Goal: Find contact information: Find contact information

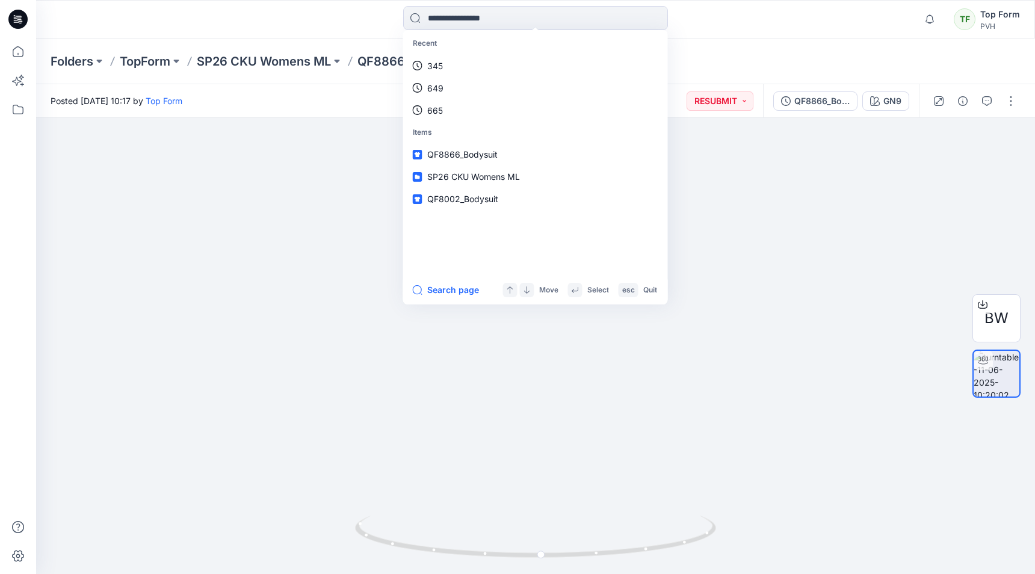
click at [270, 42] on div "Folders TopForm SP26 CKU Womens ML QF8866_Bodysuit Legacy Style 48" at bounding box center [535, 62] width 999 height 46
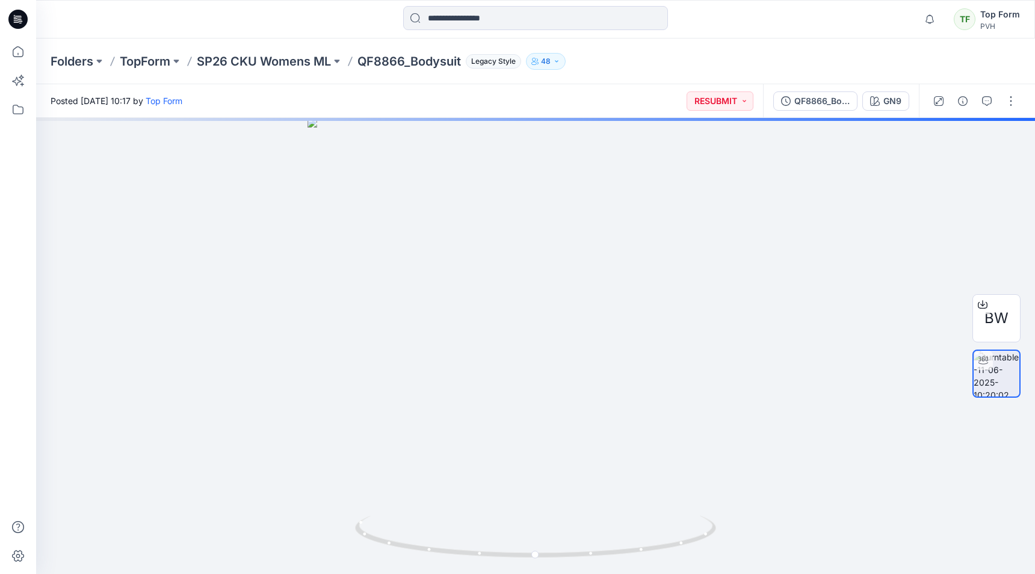
click at [380, 101] on div "Posted Wednesday, June 11, 2025 10:17 by Top Form RESUBMIT" at bounding box center [399, 100] width 727 height 33
click at [1004, 20] on div "Top Form" at bounding box center [1000, 14] width 40 height 14
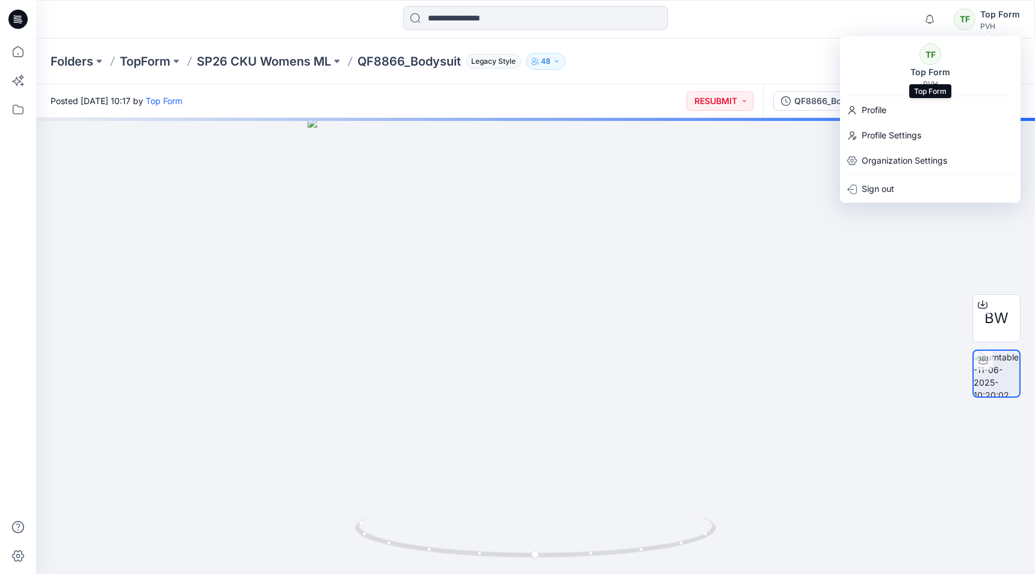
click at [937, 69] on div "Top Form" at bounding box center [930, 72] width 54 height 14
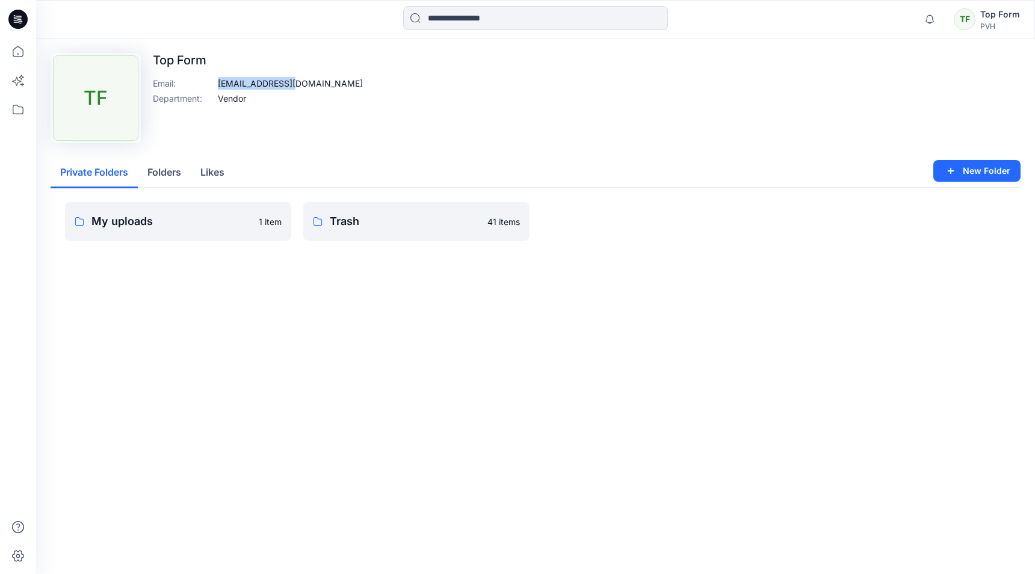
drag, startPoint x: 210, startPoint y: 81, endPoint x: 315, endPoint y: 83, distance: 105.3
click at [315, 83] on div "Upload Image TF Top Form Email : 3d@topform.group Department : Vendor" at bounding box center [536, 98] width 970 height 90
copy div "3d@topform.group"
click at [381, 239] on link "Trash 41 items" at bounding box center [416, 221] width 226 height 39
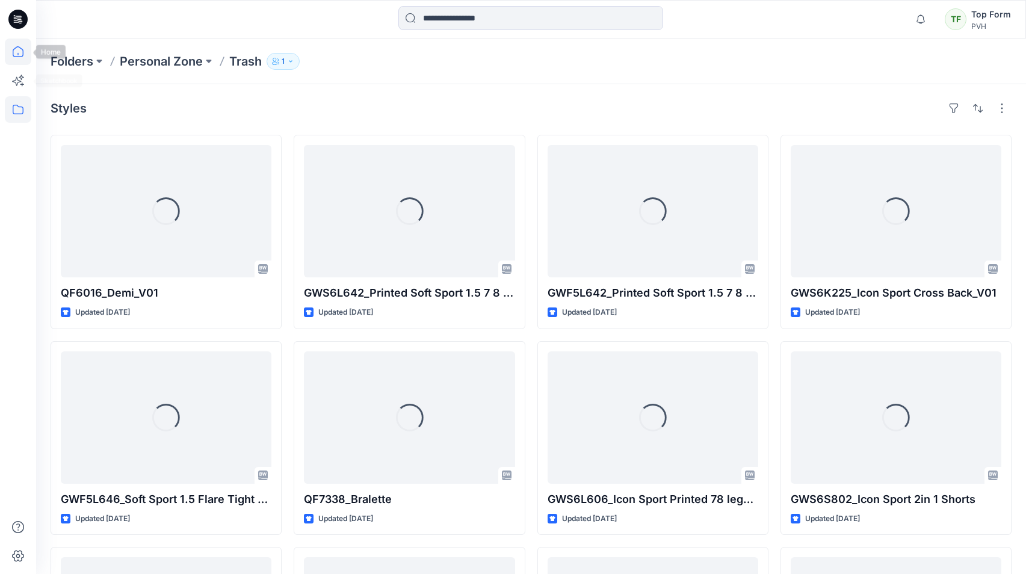
click at [17, 61] on icon at bounding box center [18, 52] width 26 height 26
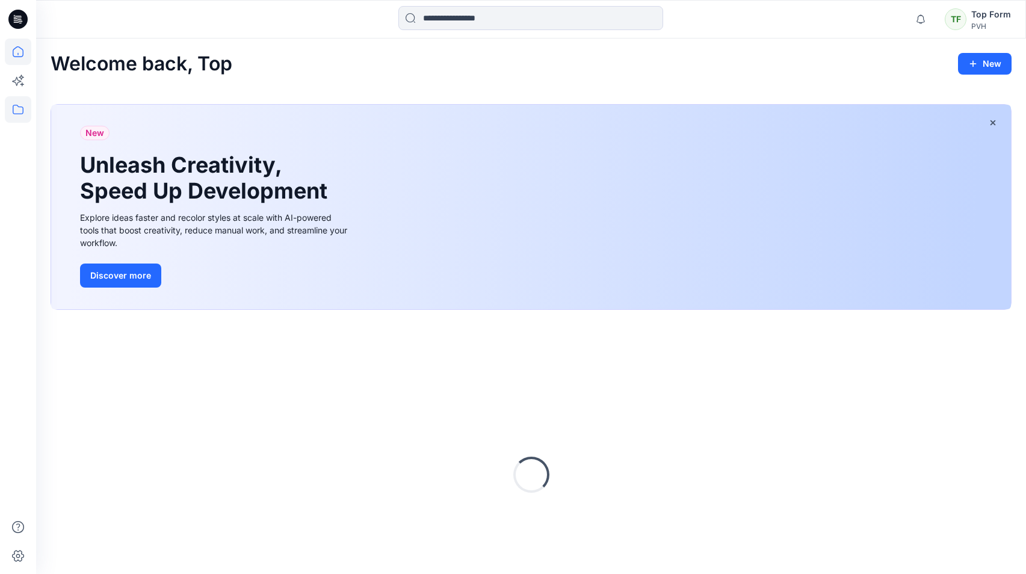
click at [27, 114] on icon at bounding box center [18, 109] width 26 height 26
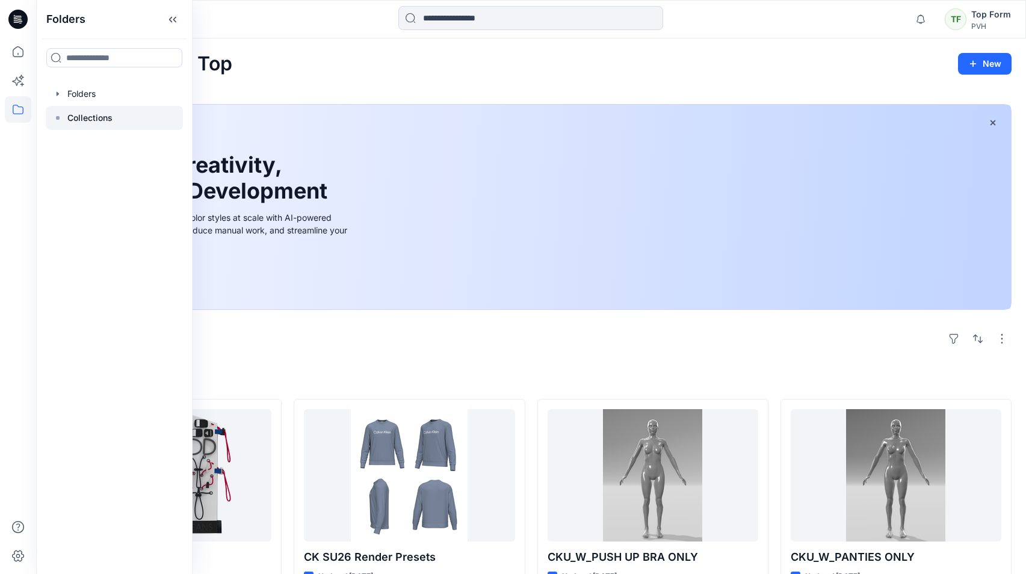
click at [103, 125] on div at bounding box center [114, 118] width 137 height 24
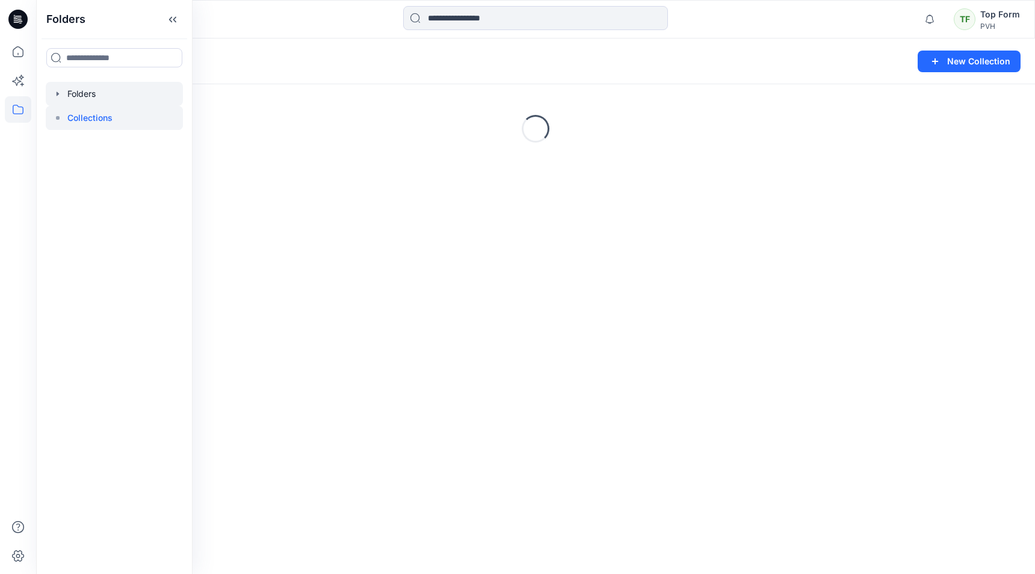
click at [82, 94] on div at bounding box center [114, 94] width 137 height 24
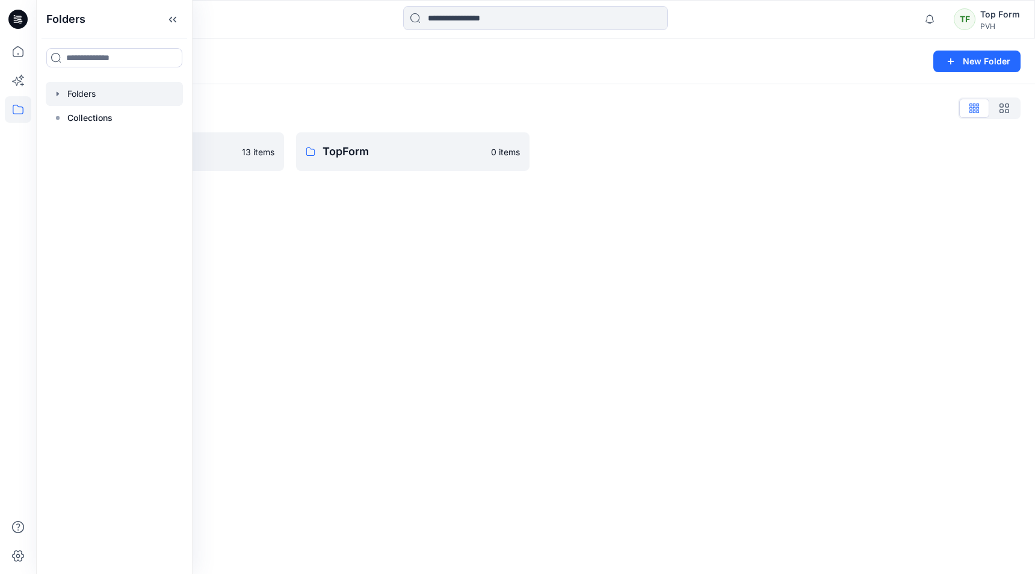
click at [355, 244] on div "Folders New Folder Folders List PVH ASSETS 13 items TopForm 0 items" at bounding box center [535, 307] width 999 height 536
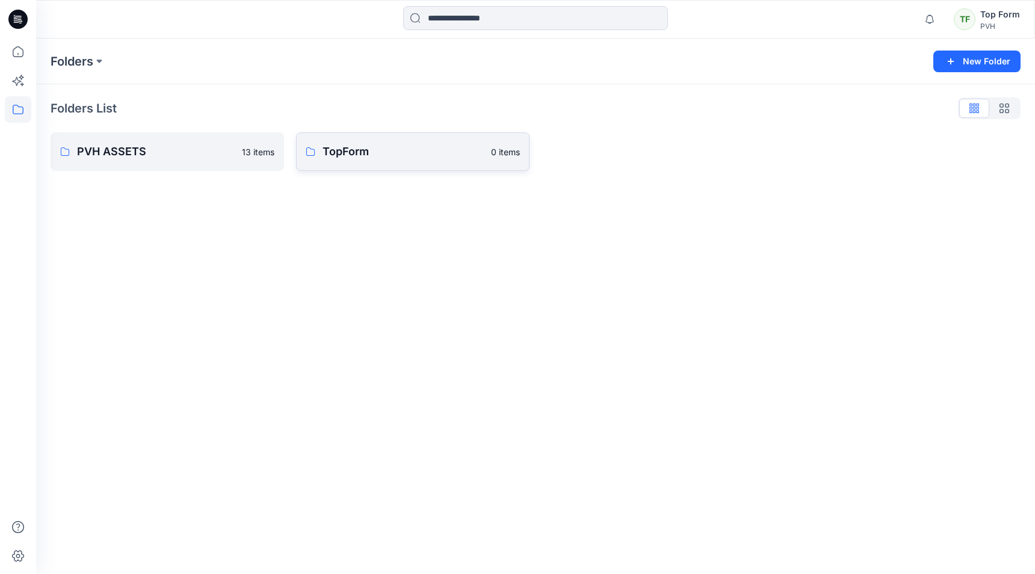
click at [329, 161] on link "TopForm 0 items" at bounding box center [412, 151] width 233 height 39
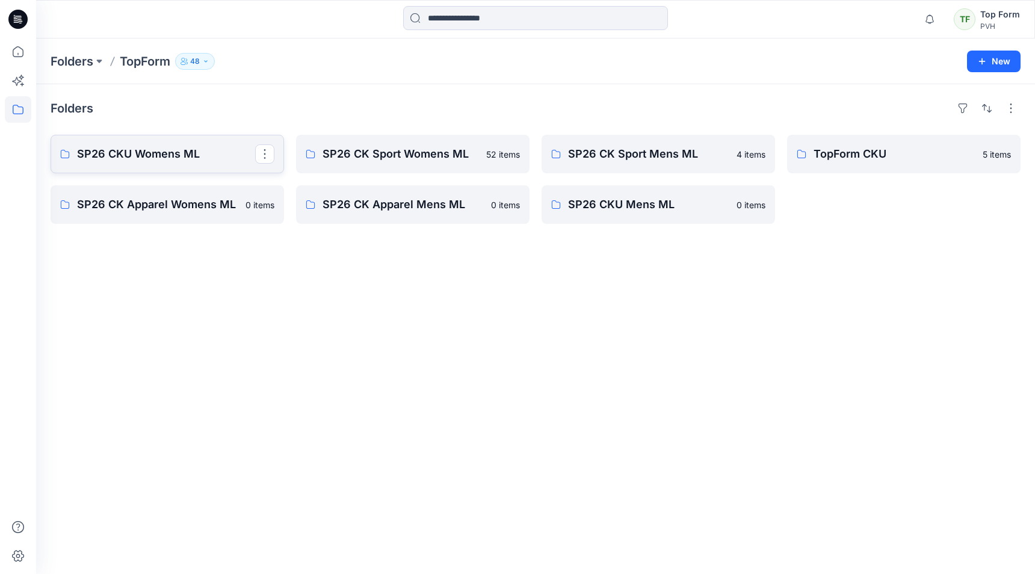
click at [201, 154] on p "SP26 CKU Womens ML" at bounding box center [166, 154] width 178 height 17
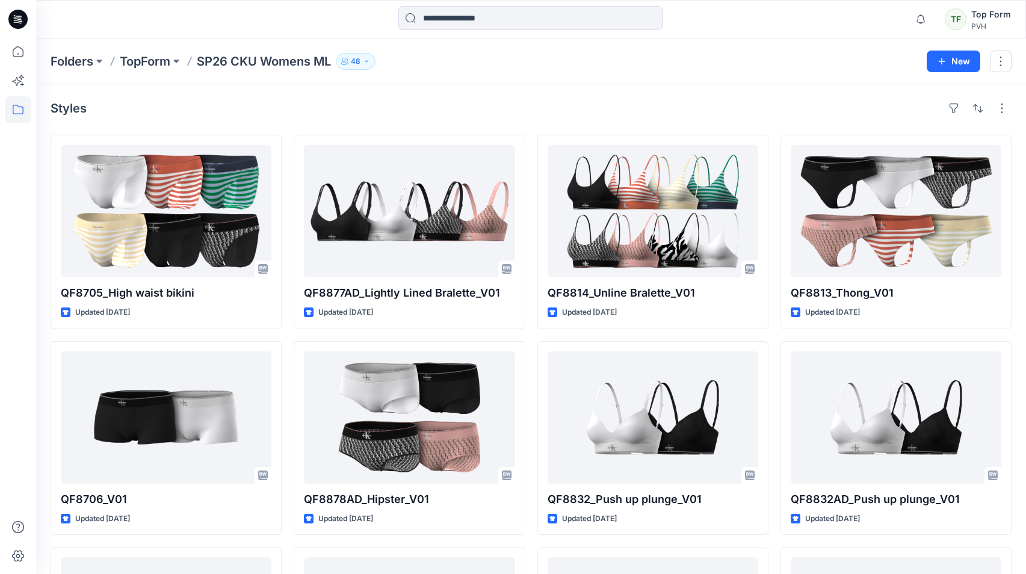
click at [959, 25] on div "TF" at bounding box center [956, 19] width 22 height 22
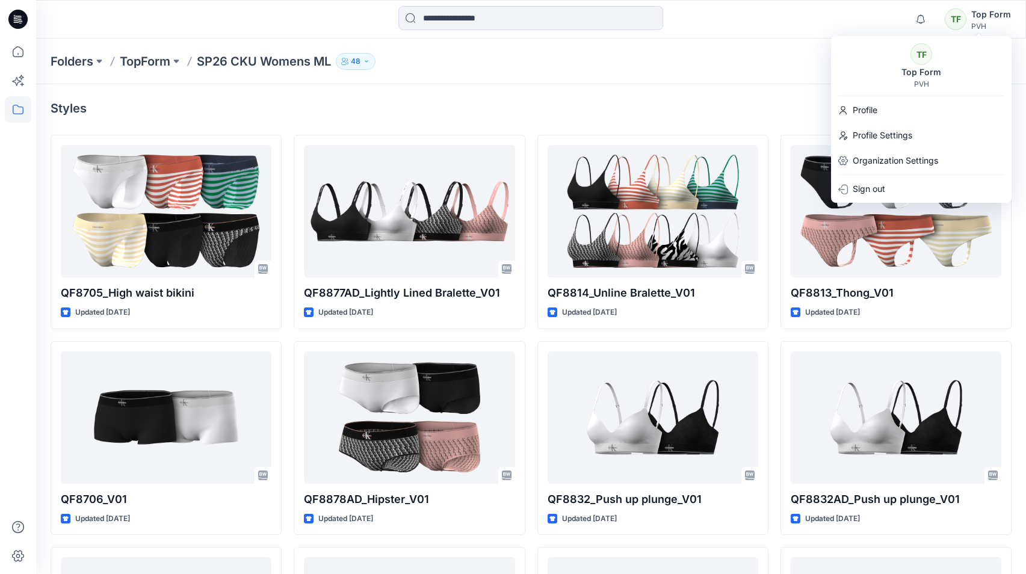
click at [928, 58] on div "TF" at bounding box center [922, 54] width 22 height 22
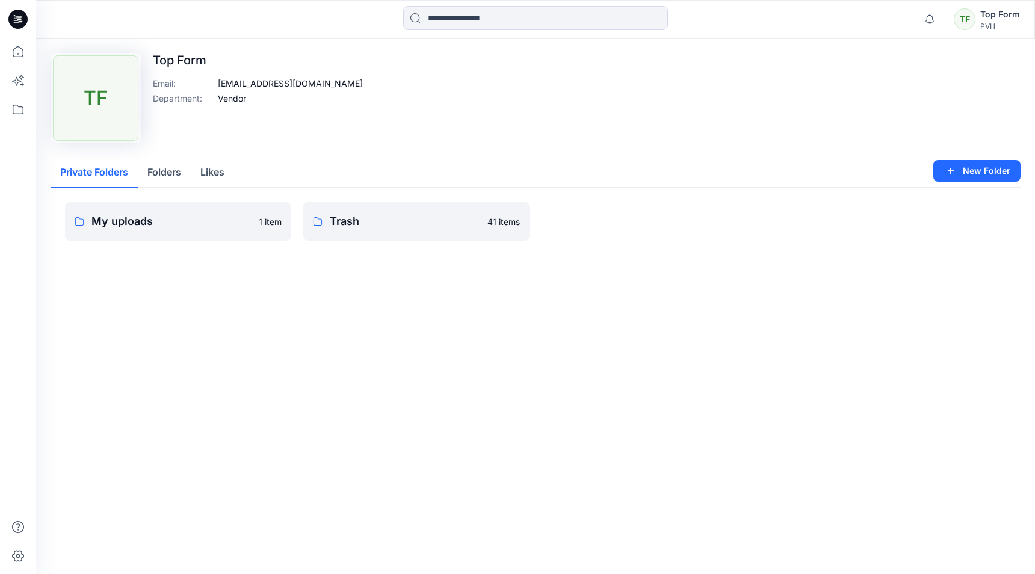
click at [790, 125] on div "Upload Image TF Top Form Email : 3d@topform.group Department : Vendor" at bounding box center [536, 98] width 970 height 90
